Goal: Transaction & Acquisition: Purchase product/service

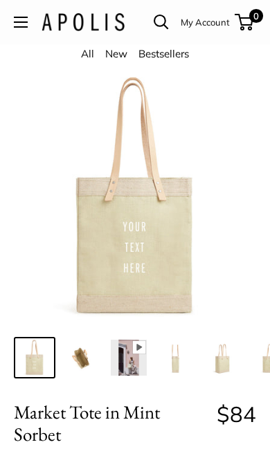
click at [26, 17] on button "Open menu" at bounding box center [21, 22] width 14 height 11
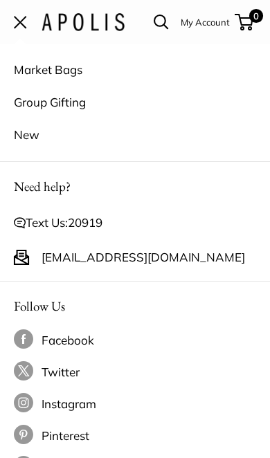
scroll to position [1, 0]
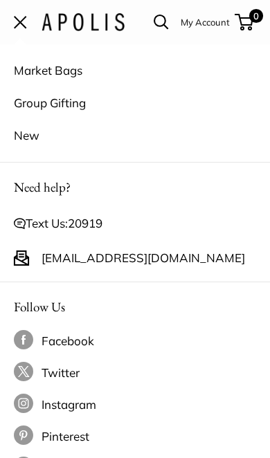
click at [65, 68] on link "Market Bags" at bounding box center [135, 70] width 242 height 33
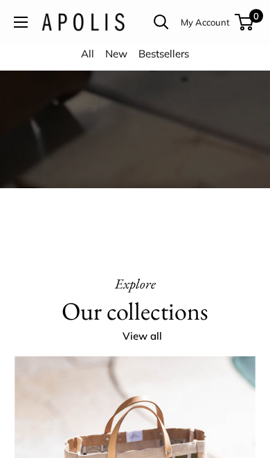
scroll to position [2009, 0]
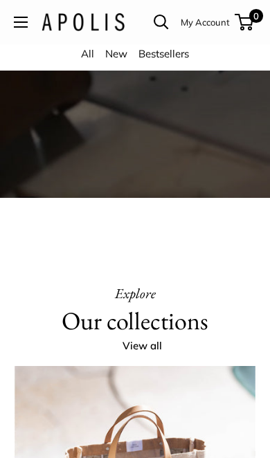
click at [116, 56] on link "New" at bounding box center [116, 53] width 22 height 13
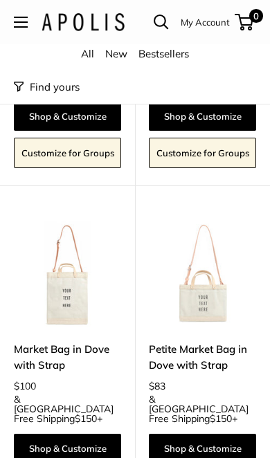
scroll to position [334, 0]
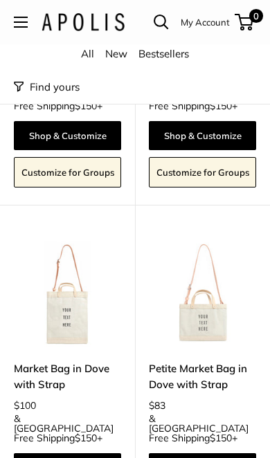
click at [213, 300] on img at bounding box center [202, 293] width 107 height 107
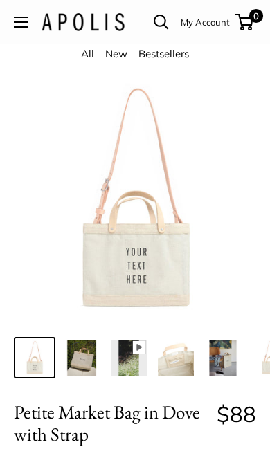
click at [91, 347] on img at bounding box center [82, 358] width 36 height 36
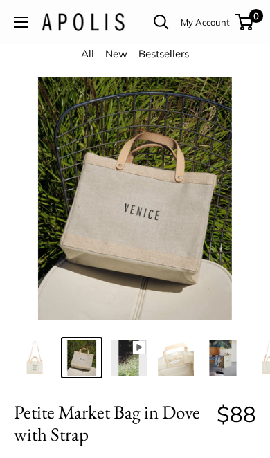
click at [131, 349] on img at bounding box center [129, 358] width 36 height 36
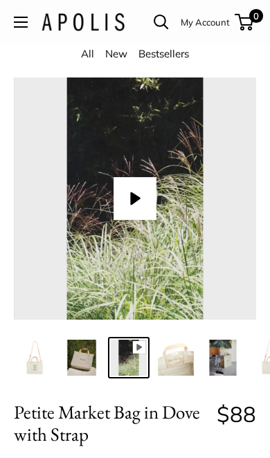
click at [135, 191] on button "Play" at bounding box center [134, 198] width 43 height 43
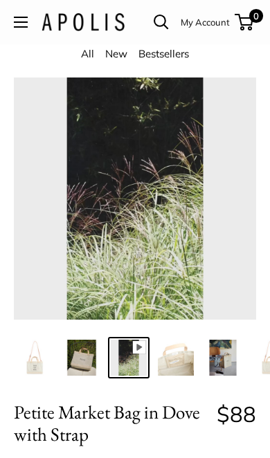
type input "*"
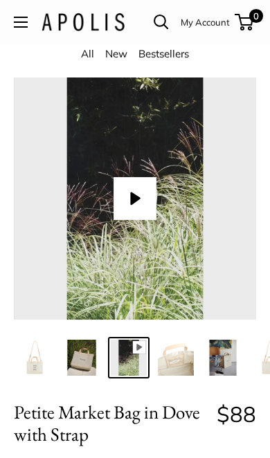
click at [185, 361] on img at bounding box center [176, 358] width 36 height 36
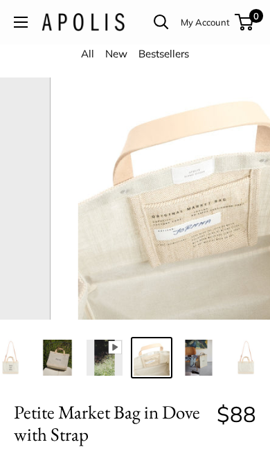
scroll to position [0, 26]
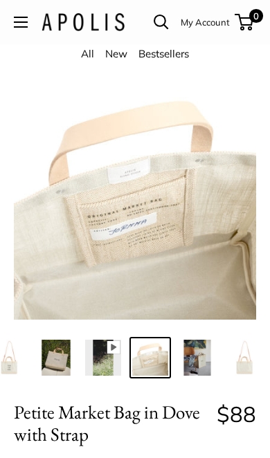
click at [201, 351] on img at bounding box center [197, 358] width 36 height 36
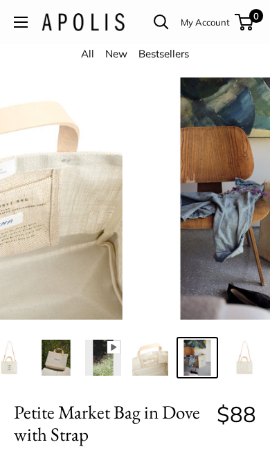
scroll to position [0, 35]
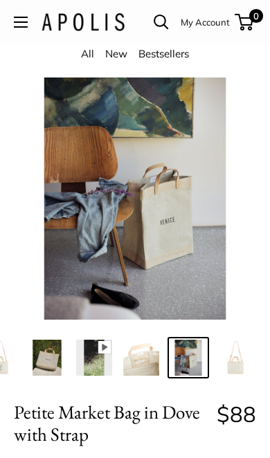
click at [232, 360] on img at bounding box center [235, 358] width 36 height 36
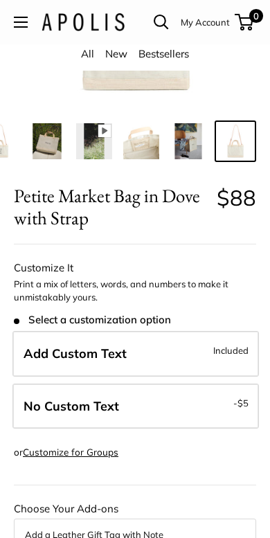
scroll to position [222, 0]
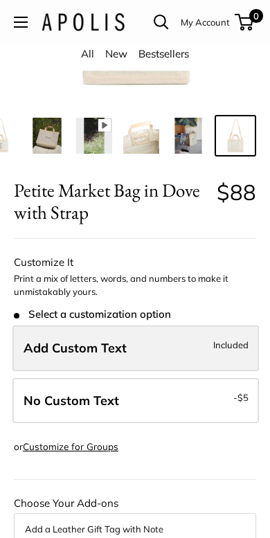
click at [201, 359] on label "Add Custom Text Included" at bounding box center [135, 348] width 246 height 46
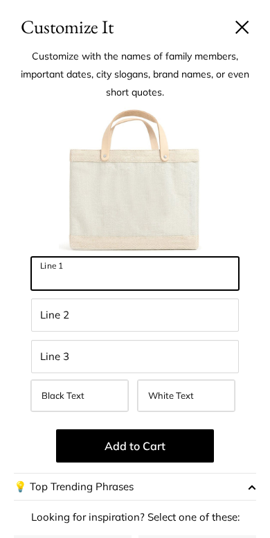
click at [176, 284] on input "Line 1" at bounding box center [135, 273] width 208 height 33
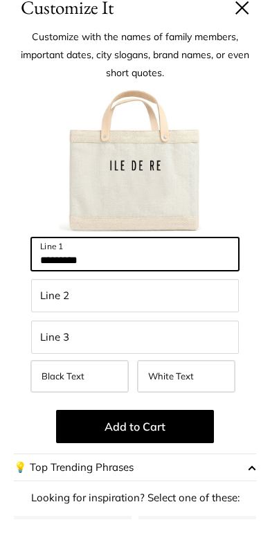
type input "*********"
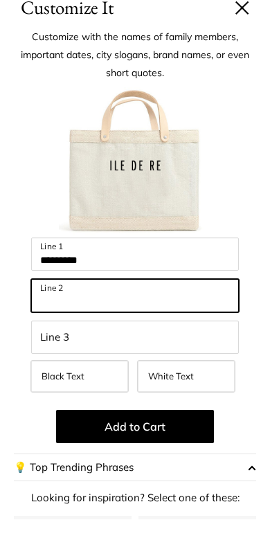
click at [73, 298] on input "Line 2" at bounding box center [135, 314] width 208 height 33
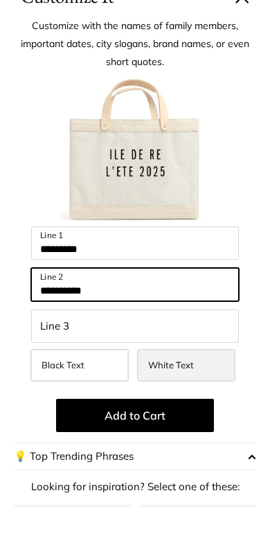
type input "**********"
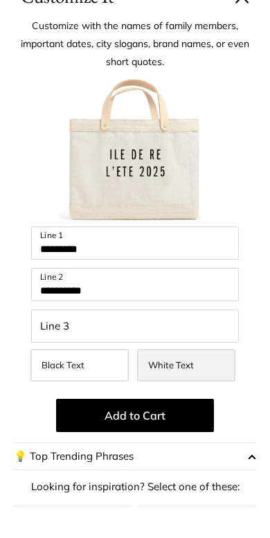
click at [204, 379] on label "White Text" at bounding box center [186, 395] width 98 height 32
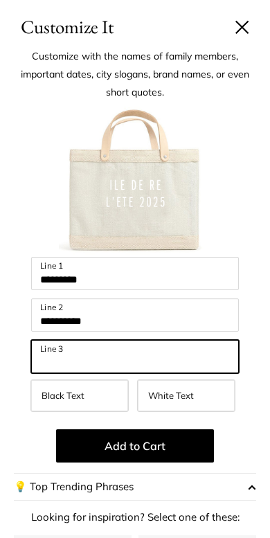
click at [172, 359] on input "Line 3" at bounding box center [135, 356] width 208 height 33
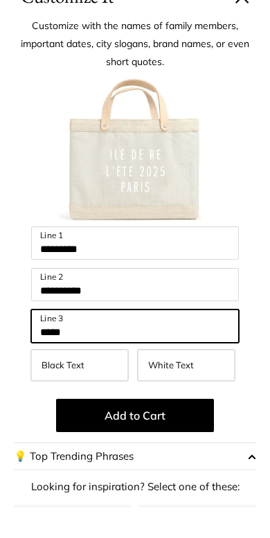
type input "*****"
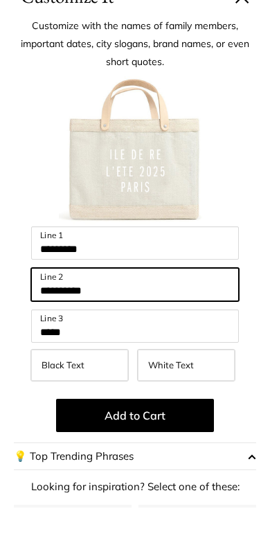
click at [126, 298] on input "**********" at bounding box center [135, 314] width 208 height 33
type input "*"
type input "******"
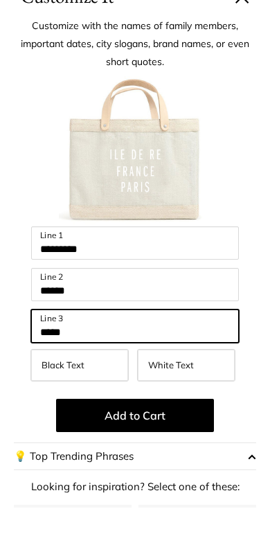
click at [118, 340] on input "*****" at bounding box center [135, 356] width 208 height 33
click at [121, 340] on input "*****" at bounding box center [135, 356] width 208 height 33
type input "*"
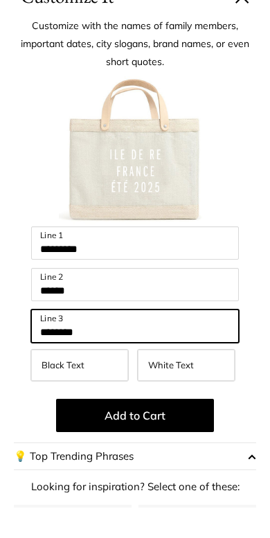
scroll to position [510, 0]
type input "********"
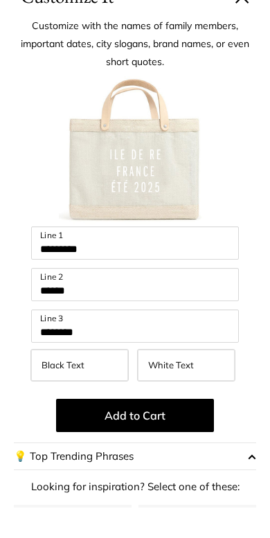
click at [248, 457] on span "button" at bounding box center [252, 486] width 8 height 19
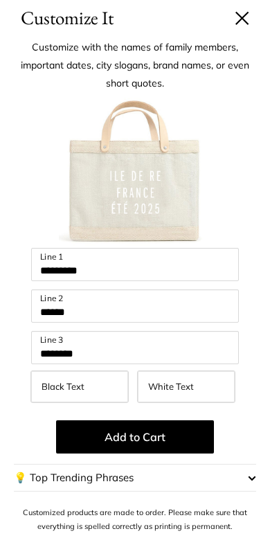
scroll to position [8, 0]
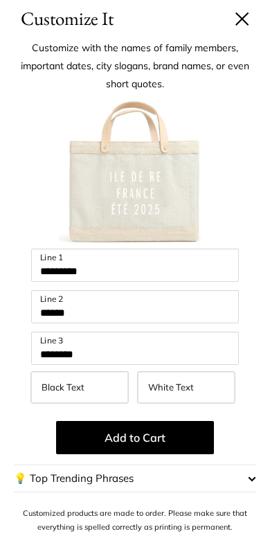
click at [253, 457] on span "button" at bounding box center [252, 477] width 8 height 19
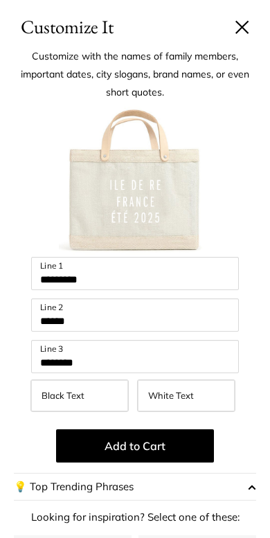
scroll to position [0, 0]
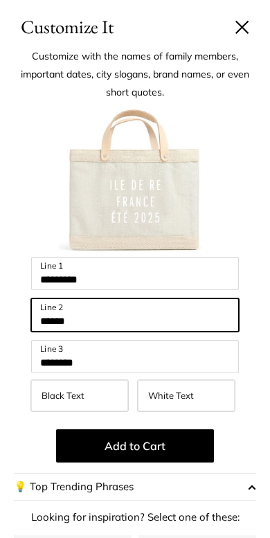
click at [115, 323] on input "******" at bounding box center [135, 314] width 208 height 33
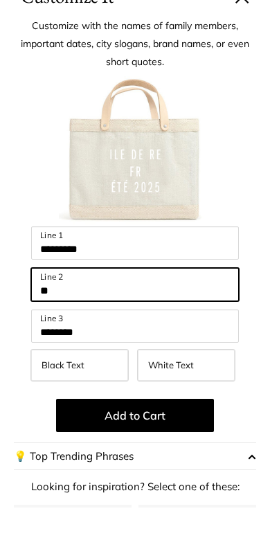
type input "*"
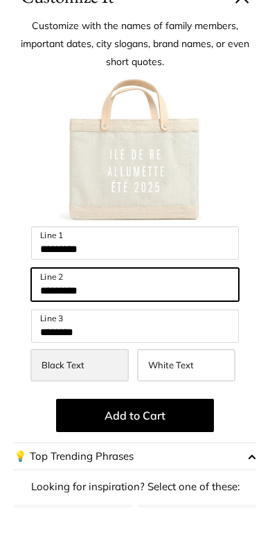
type input "*********"
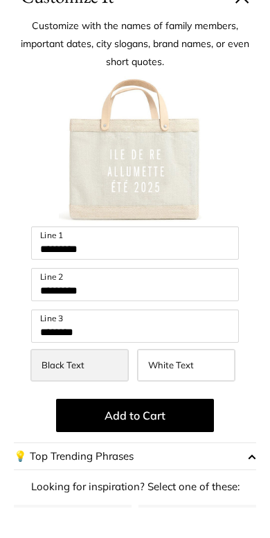
click at [61, 389] on span "Black Text" at bounding box center [63, 394] width 43 height 11
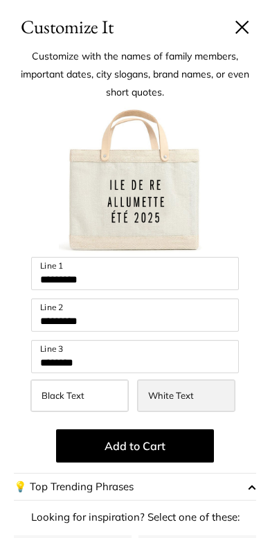
click at [199, 393] on label "White Text" at bounding box center [186, 395] width 98 height 32
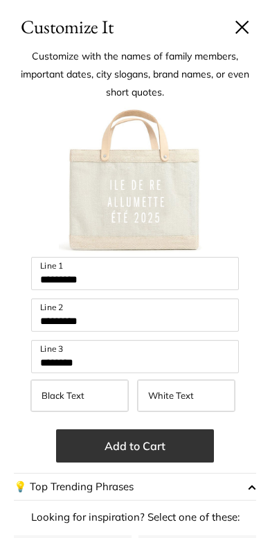
click at [165, 447] on button "Add to Cart" at bounding box center [135, 445] width 158 height 33
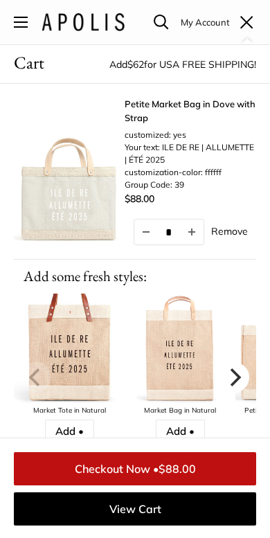
click at [241, 372] on icon "Next" at bounding box center [234, 377] width 18 height 18
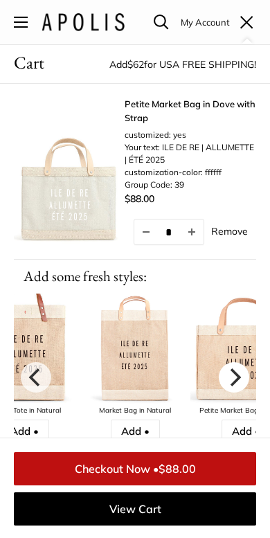
click at [242, 365] on button "Next" at bounding box center [234, 377] width 30 height 30
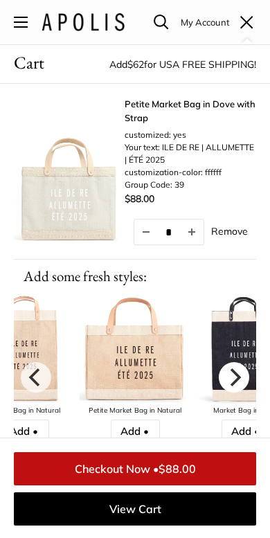
click at [237, 368] on icon "Next" at bounding box center [234, 377] width 18 height 18
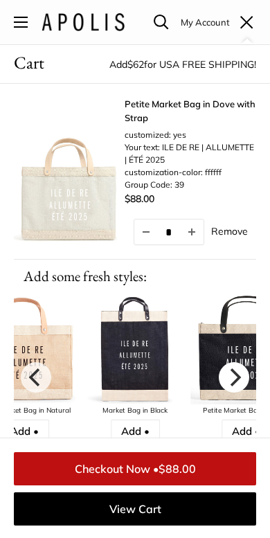
click at [235, 372] on icon "Next" at bounding box center [235, 377] width 11 height 18
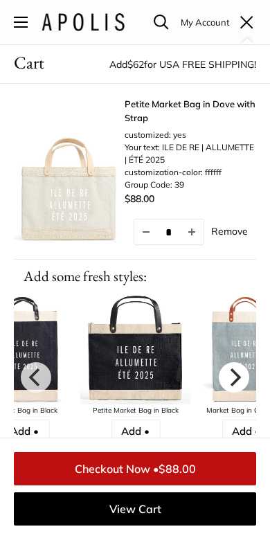
click at [232, 378] on icon "Next" at bounding box center [234, 377] width 18 height 18
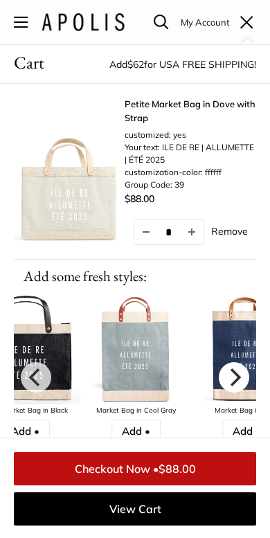
click at [237, 375] on icon "Next" at bounding box center [235, 377] width 11 height 18
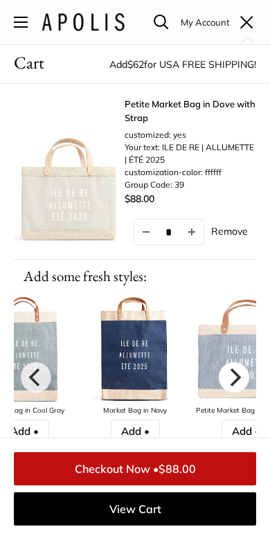
click at [244, 377] on button "Next" at bounding box center [234, 377] width 30 height 30
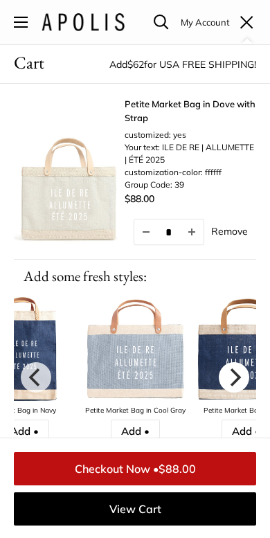
click at [244, 372] on button "Next" at bounding box center [234, 377] width 30 height 30
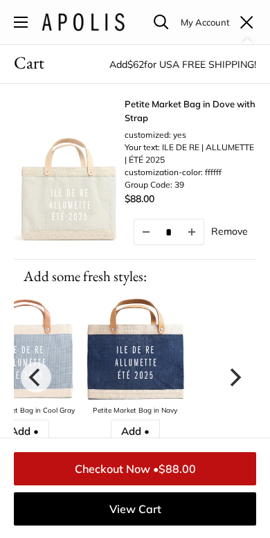
click at [239, 375] on icon "Next" at bounding box center [235, 377] width 11 height 18
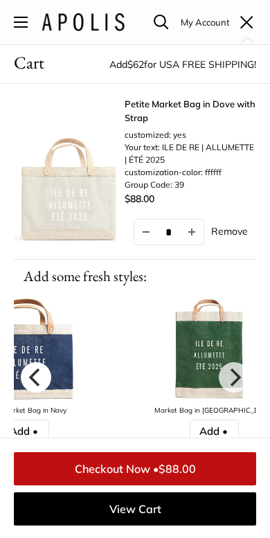
click at [38, 370] on icon "Previous" at bounding box center [33, 377] width 11 height 18
